Goal: Information Seeking & Learning: Learn about a topic

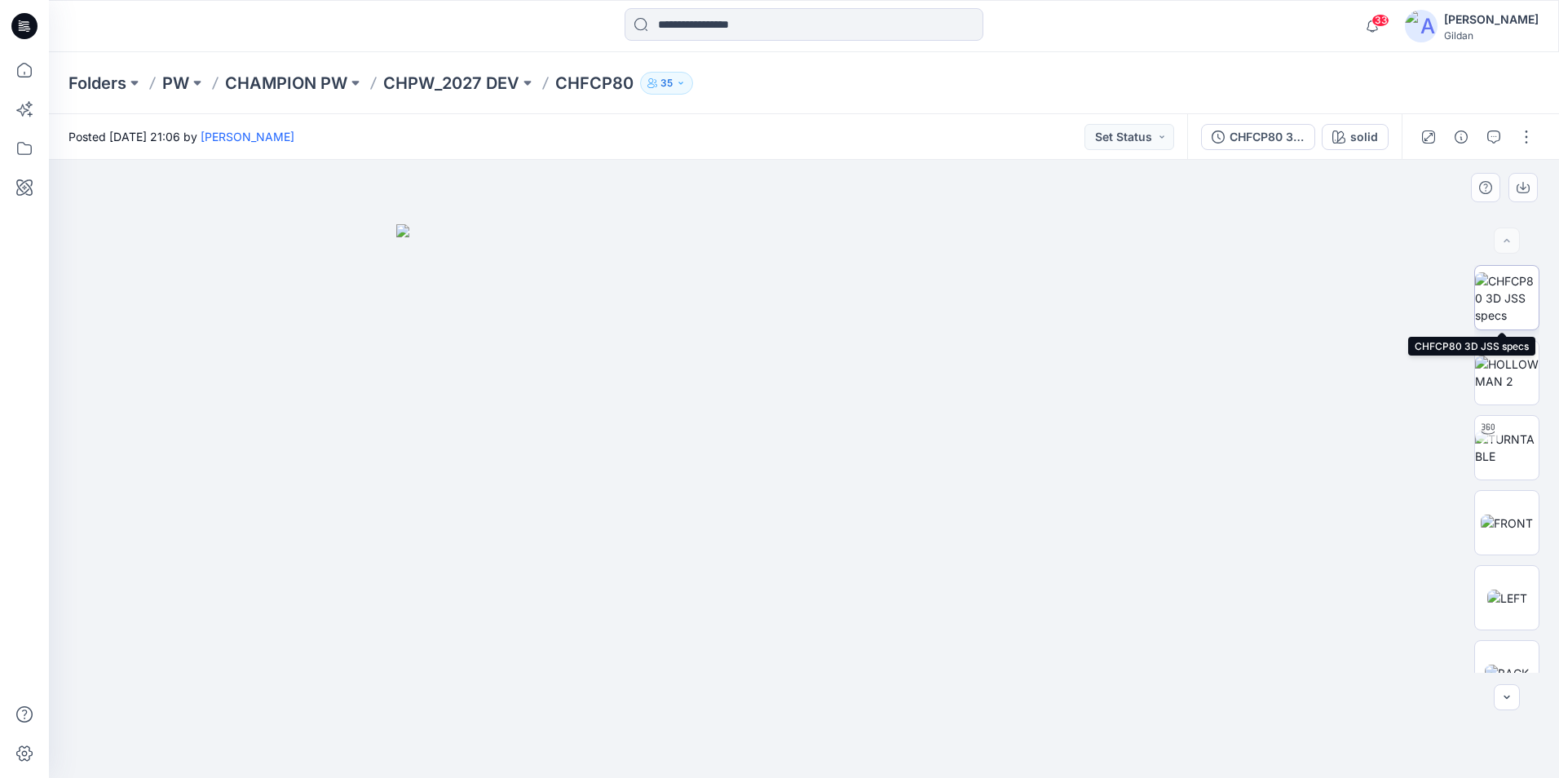
click at [1494, 303] on img at bounding box center [1507, 297] width 64 height 51
drag, startPoint x: 559, startPoint y: 81, endPoint x: 634, endPoint y: 79, distance: 75.0
click at [634, 79] on p "CHFCP80" at bounding box center [594, 83] width 78 height 23
copy p "CHFCP80"
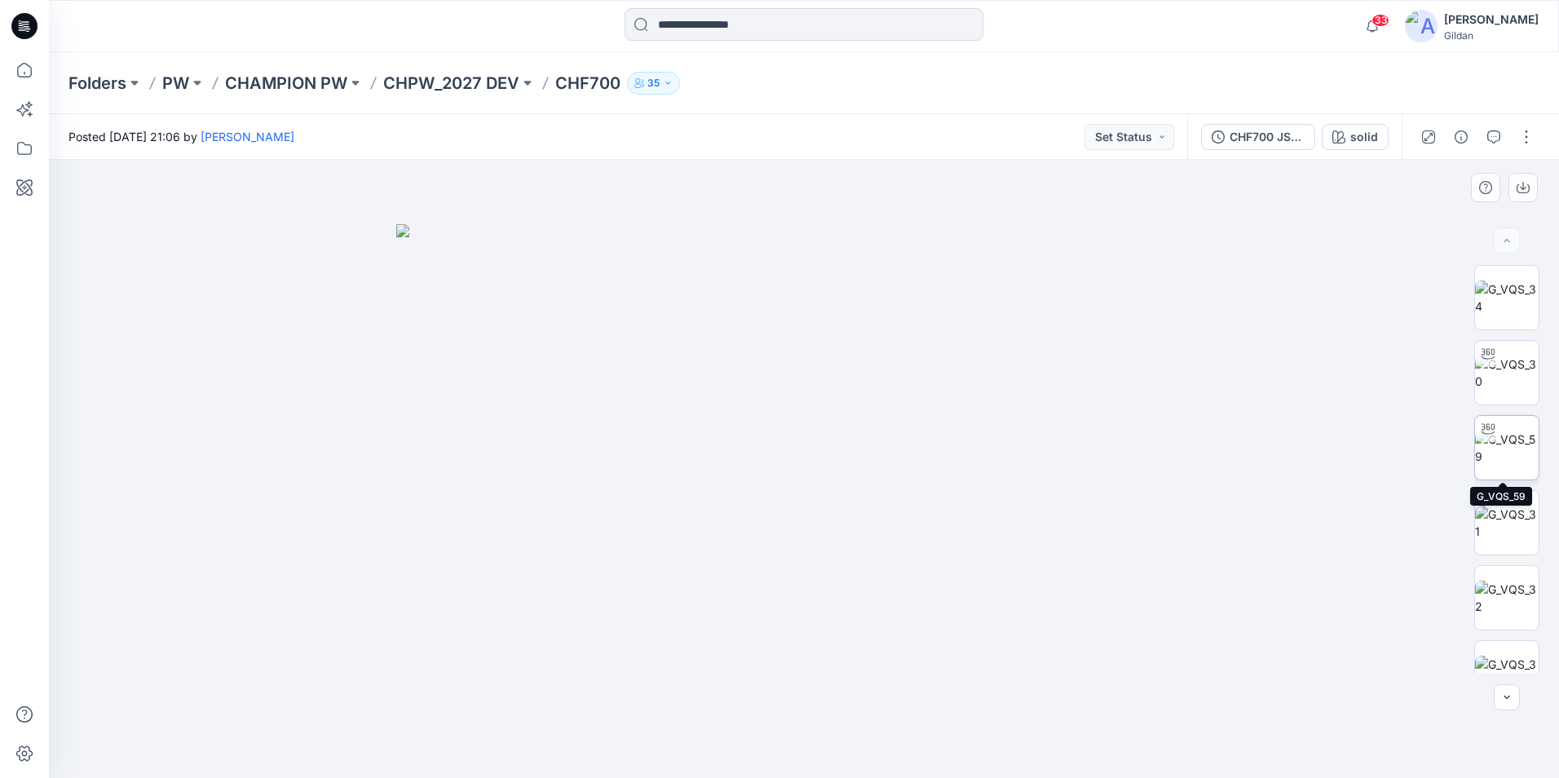
click at [1510, 465] on img at bounding box center [1507, 448] width 64 height 34
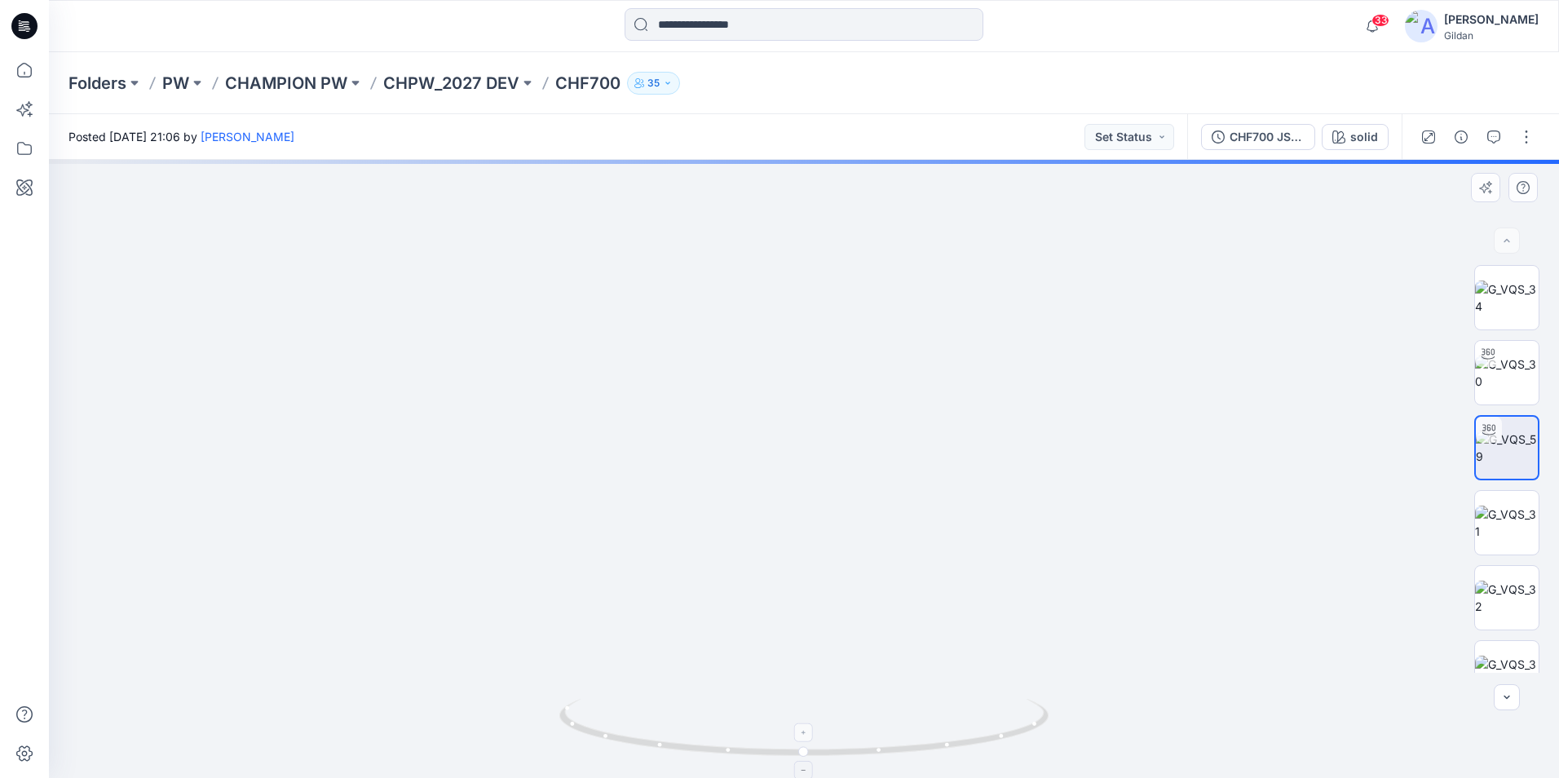
drag, startPoint x: 900, startPoint y: 429, endPoint x: 873, endPoint y: 749, distance: 321.6
click at [873, 749] on div at bounding box center [804, 469] width 1510 height 618
drag, startPoint x: 928, startPoint y: 563, endPoint x: 925, endPoint y: 696, distance: 132.9
click at [917, 708] on div at bounding box center [804, 469] width 1510 height 618
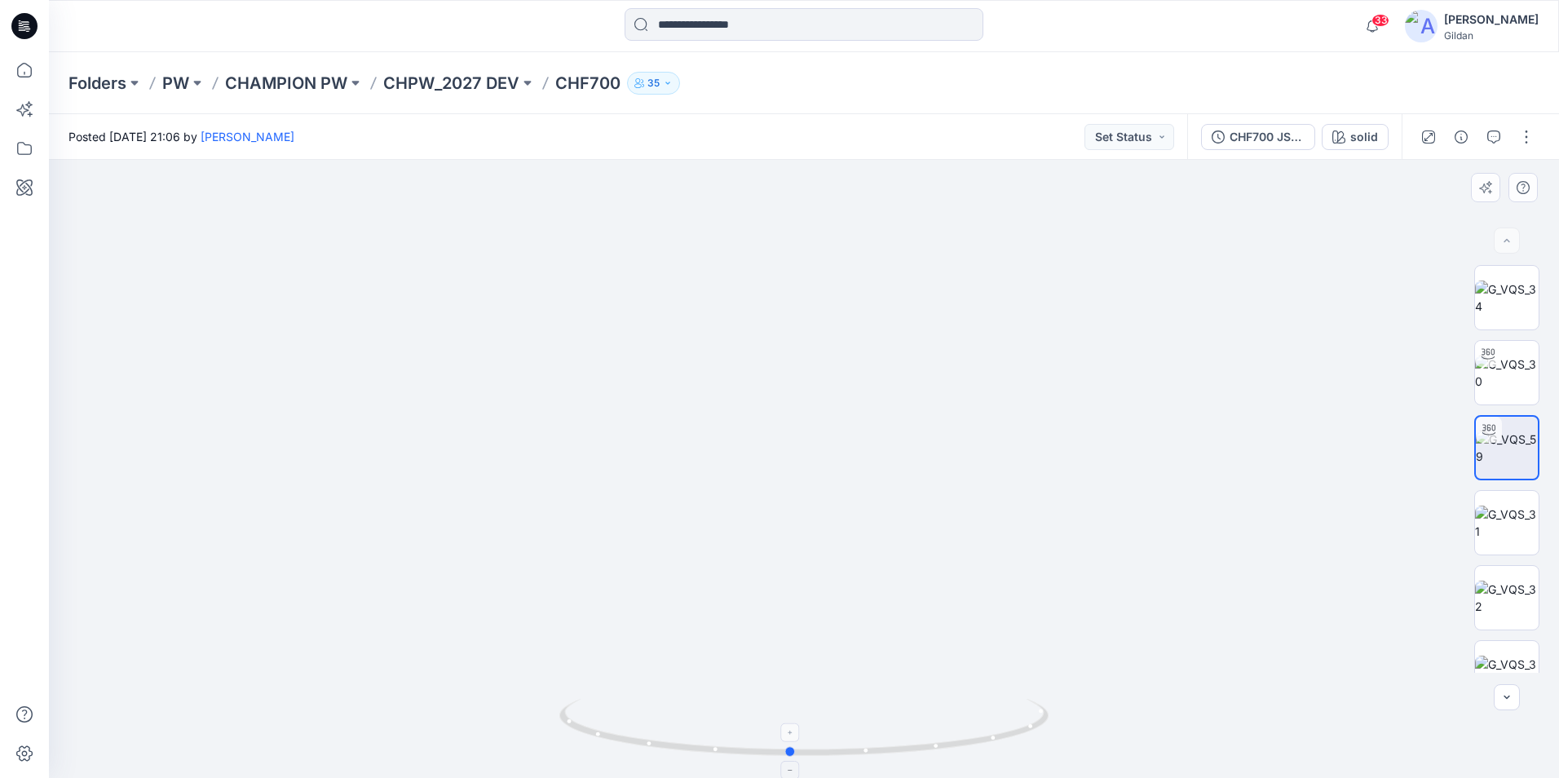
drag, startPoint x: 987, startPoint y: 748, endPoint x: 973, endPoint y: 731, distance: 22.0
click at [973, 731] on icon at bounding box center [805, 729] width 493 height 61
drag, startPoint x: 678, startPoint y: 481, endPoint x: 647, endPoint y: 496, distance: 35.0
click at [647, 496] on img at bounding box center [804, 469] width 956 height 618
drag, startPoint x: 669, startPoint y: 751, endPoint x: 674, endPoint y: 762, distance: 12.4
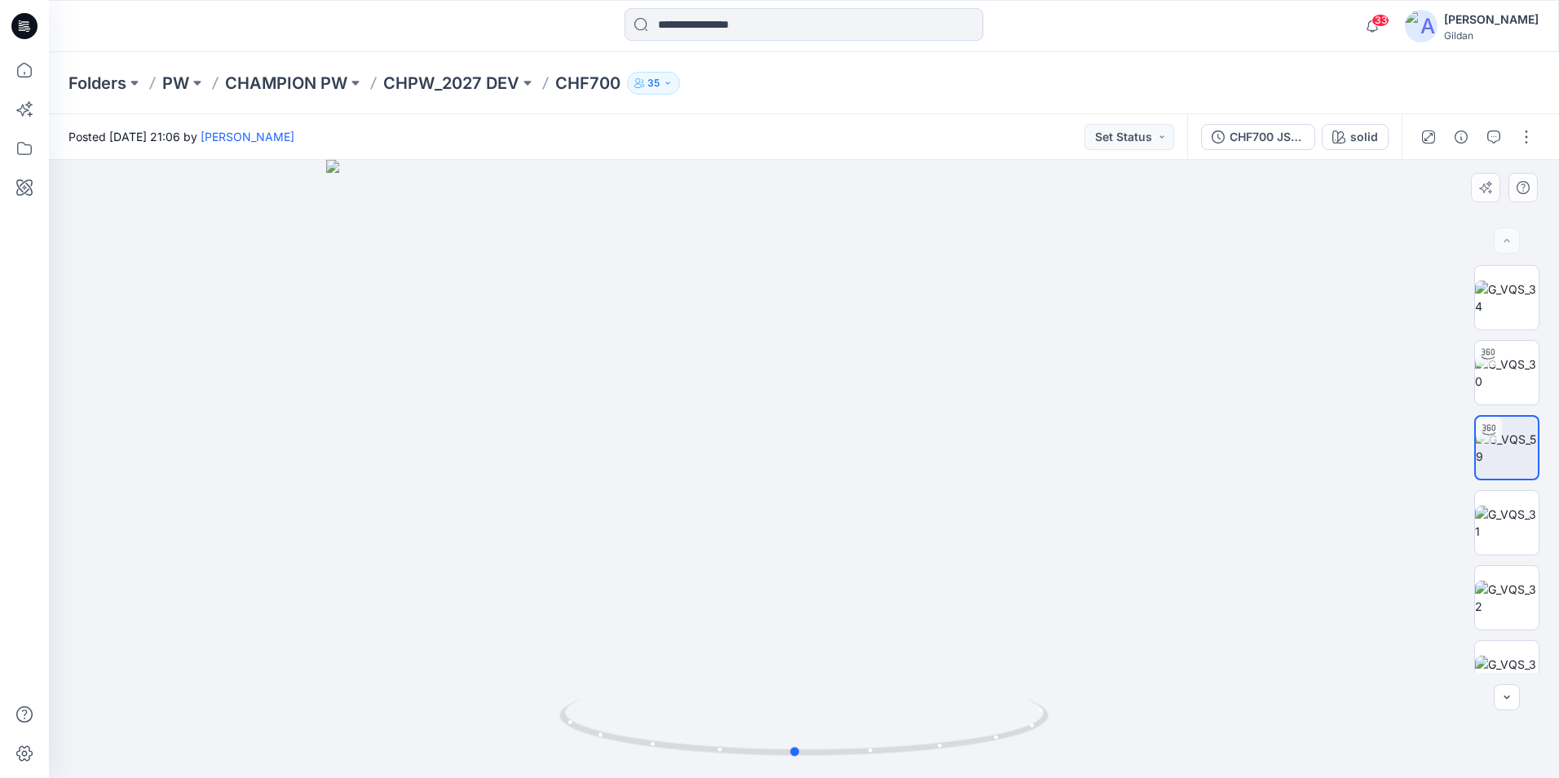
click at [674, 762] on div at bounding box center [803, 737] width 489 height 82
drag, startPoint x: 983, startPoint y: 744, endPoint x: 820, endPoint y: 746, distance: 163.1
click at [820, 746] on icon at bounding box center [805, 729] width 493 height 61
drag, startPoint x: 969, startPoint y: 753, endPoint x: 704, endPoint y: 699, distance: 270.4
click at [704, 699] on icon at bounding box center [805, 729] width 493 height 61
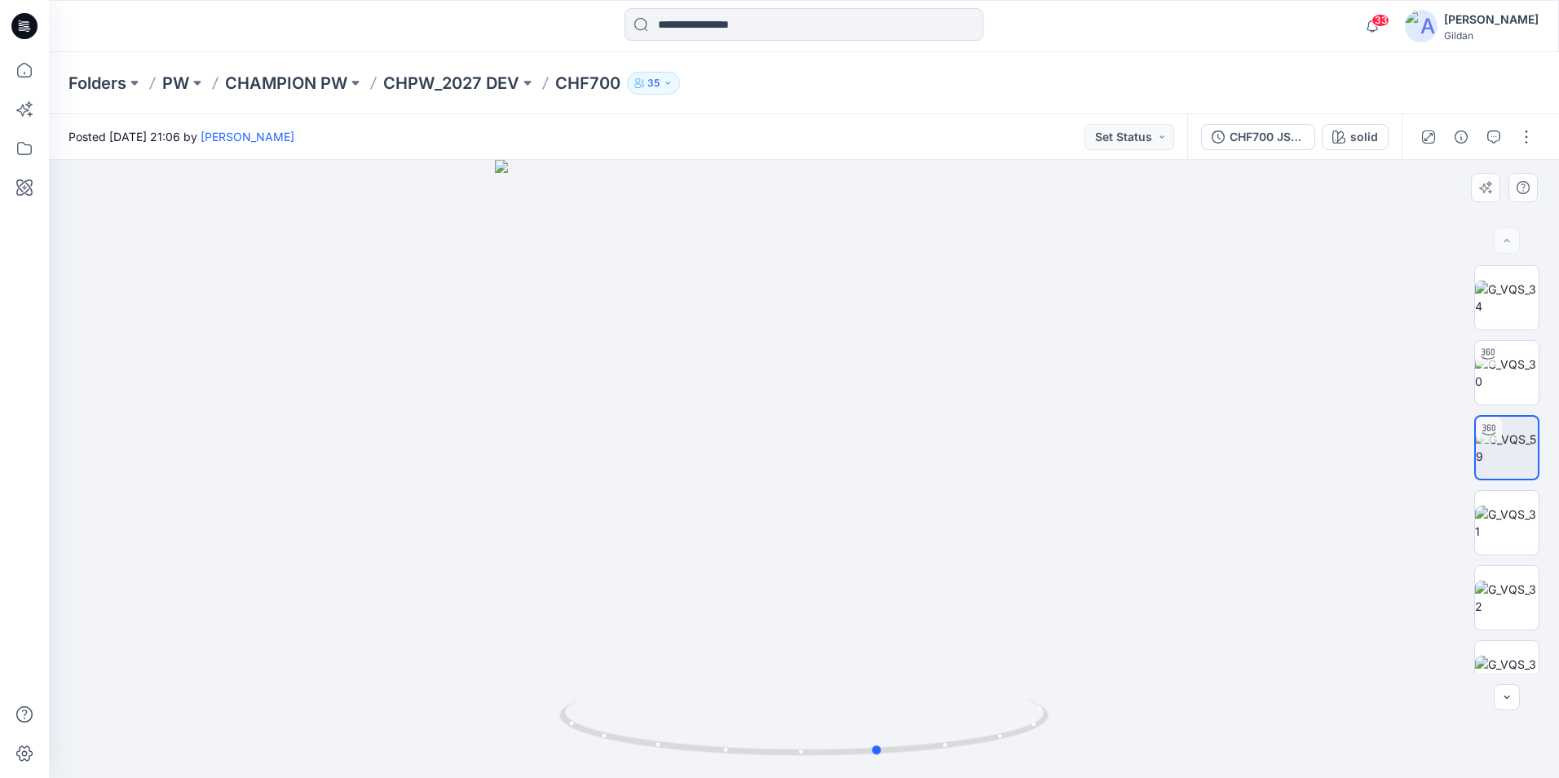
drag, startPoint x: 912, startPoint y: 757, endPoint x: 444, endPoint y: 702, distance: 471.2
click at [445, 704] on div at bounding box center [804, 469] width 1510 height 618
